Goal: Information Seeking & Learning: Learn about a topic

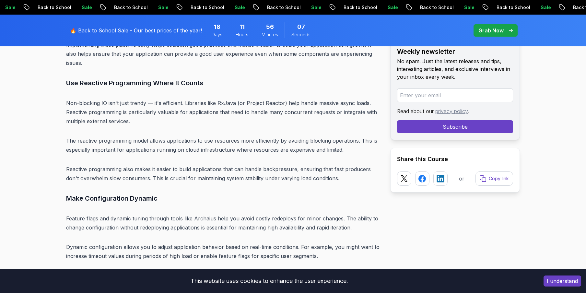
scroll to position [4012, 0]
click at [279, 164] on p "Reactive programming also makes it easier to build applications that can handle…" at bounding box center [223, 173] width 314 height 18
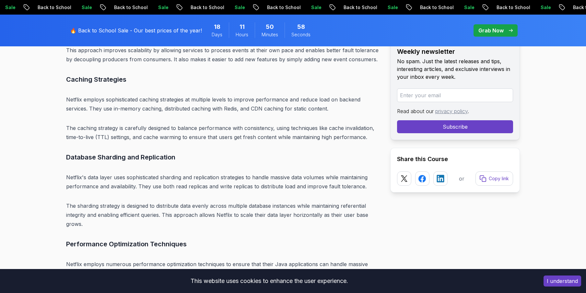
scroll to position [4518, 0]
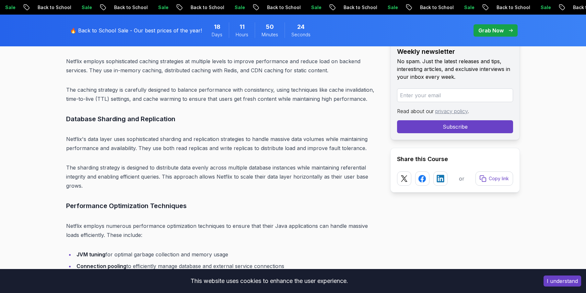
click at [201, 163] on p "The sharding strategy is designed to distribute data evenly across multiple dat…" at bounding box center [223, 176] width 314 height 27
click at [259, 163] on p "The sharding strategy is designed to distribute data evenly across multiple dat…" at bounding box center [223, 176] width 314 height 27
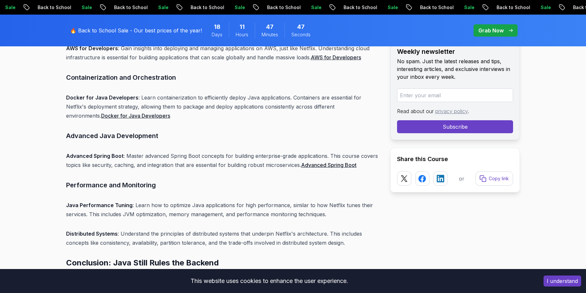
scroll to position [4984, 0]
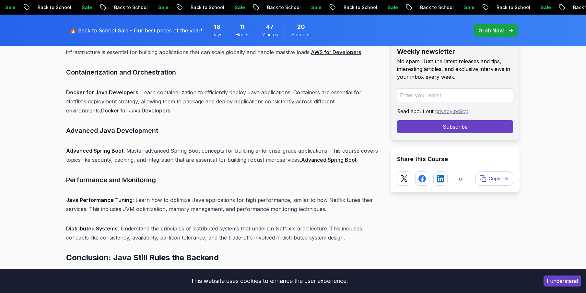
click at [84, 175] on h3 "Performance and Monitoring" at bounding box center [223, 180] width 314 height 10
drag, startPoint x: 84, startPoint y: 153, endPoint x: 137, endPoint y: 153, distance: 52.5
click at [137, 175] on h3 "Performance and Monitoring" at bounding box center [223, 180] width 314 height 10
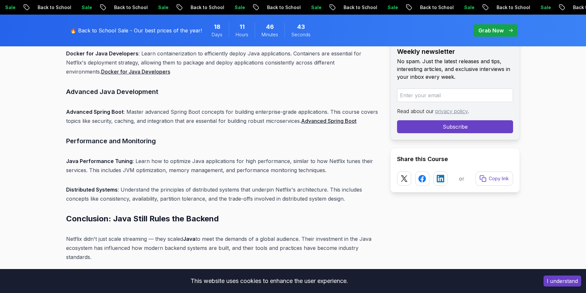
click at [266, 185] on p "Distributed Systems : Understand the principles of distributed systems that und…" at bounding box center [223, 194] width 314 height 18
drag, startPoint x: 219, startPoint y: 133, endPoint x: 264, endPoint y: 149, distance: 47.5
click at [222, 156] on p "Java Performance Tuning : Learn how to optimize Java applications for high perf…" at bounding box center [223, 165] width 314 height 18
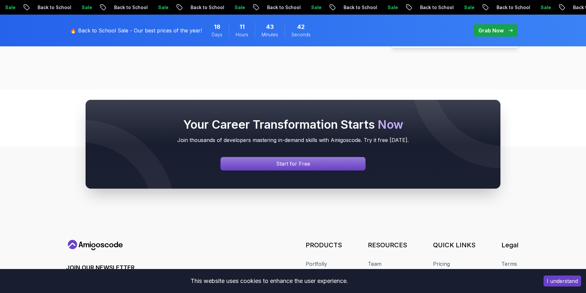
scroll to position [5451, 0]
